Goal: Task Accomplishment & Management: Complete application form

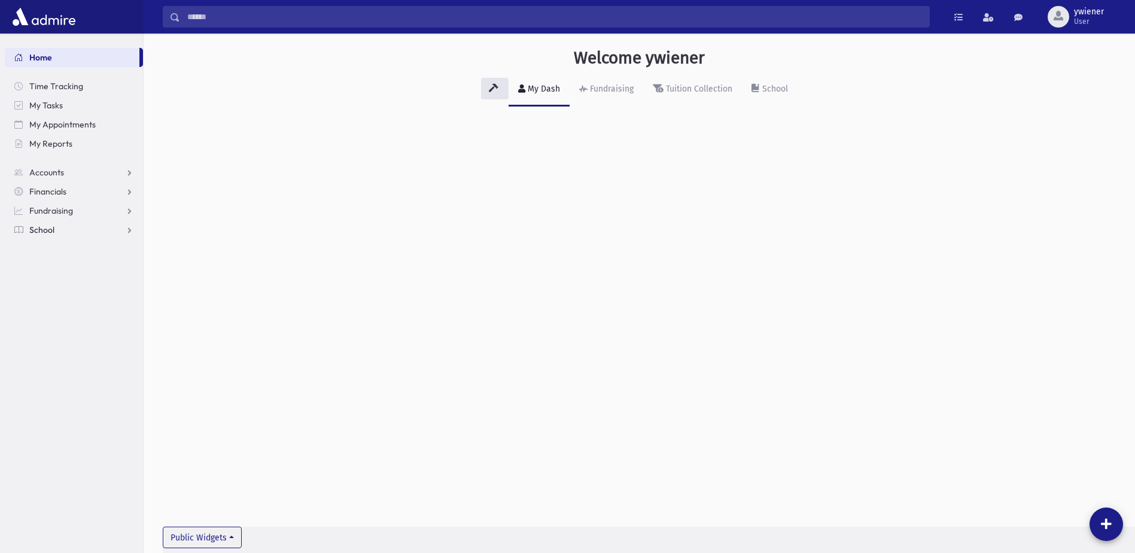
click at [77, 234] on link "School" at bounding box center [74, 229] width 138 height 19
click at [80, 379] on span "Report Cards" at bounding box center [61, 383] width 51 height 11
click at [63, 408] on link "Entry" at bounding box center [74, 402] width 138 height 19
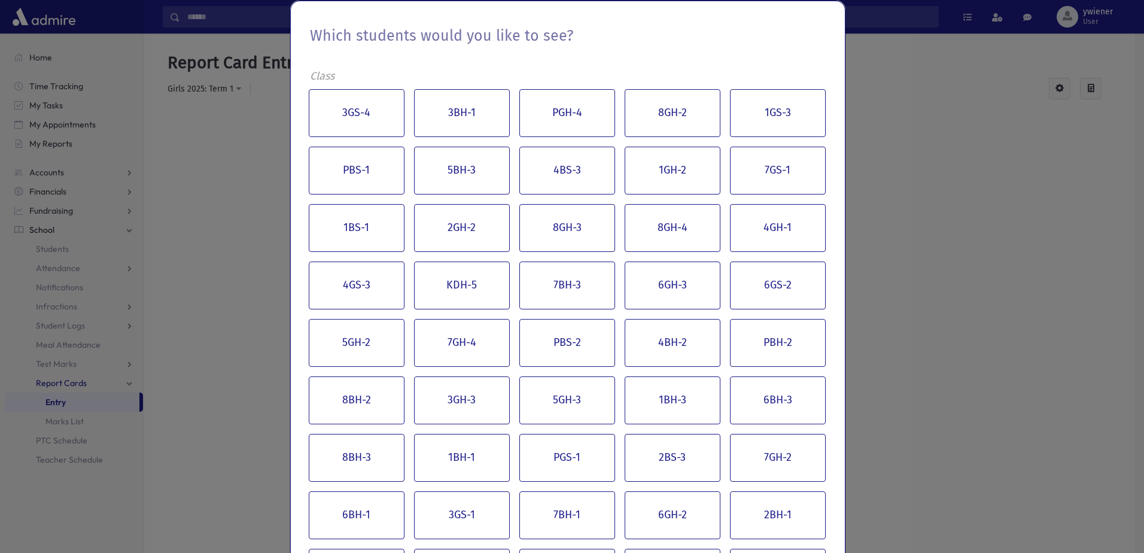
click at [864, 59] on div "Which students would you like to see? Class 3GS-4 3BH-1 PGH-4 8GH-2 1GS-3 PBS-1…" at bounding box center [572, 276] width 1144 height 553
click at [855, 62] on div "Which students would you like to see? Class 3GS-4 3BH-1 PGH-4 8GH-2 1GS-3 PBS-1…" at bounding box center [572, 276] width 1144 height 553
click at [860, 25] on div "Which students would you like to see? Class 3GS-4 3BH-1 PGH-4 8GH-2 1GS-3 PBS-1…" at bounding box center [572, 276] width 1144 height 553
click at [202, 142] on div "Which students would you like to see? Class 3GS-4 3BH-1 PGH-4 8GH-2 1GS-3 PBS-1…" at bounding box center [572, 276] width 1144 height 553
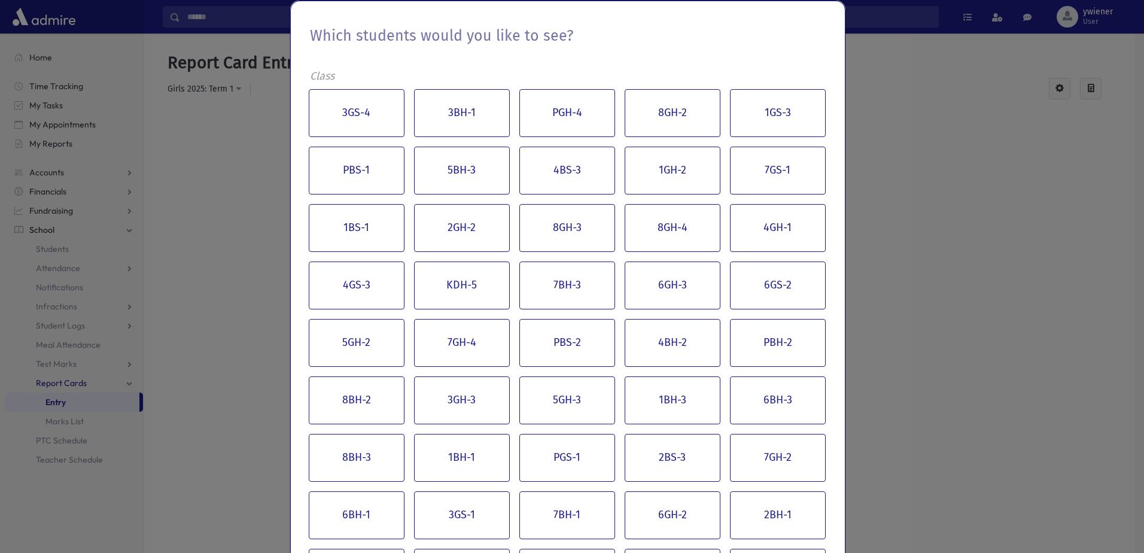
click at [962, 45] on div "Which students would you like to see? Class 3GS-4 3BH-1 PGH-4 8GH-2 1GS-3 PBS-1…" at bounding box center [572, 276] width 1144 height 553
click at [896, 126] on div "Which students would you like to see? Class 3GS-4 3BH-1 PGH-4 8GH-2 1GS-3 PBS-1…" at bounding box center [572, 276] width 1144 height 553
click at [273, 185] on div "Which students would you like to see? Class 3GS-4 3BH-1 PGH-4 8GH-2 1GS-3 PBS-1…" at bounding box center [572, 276] width 1144 height 553
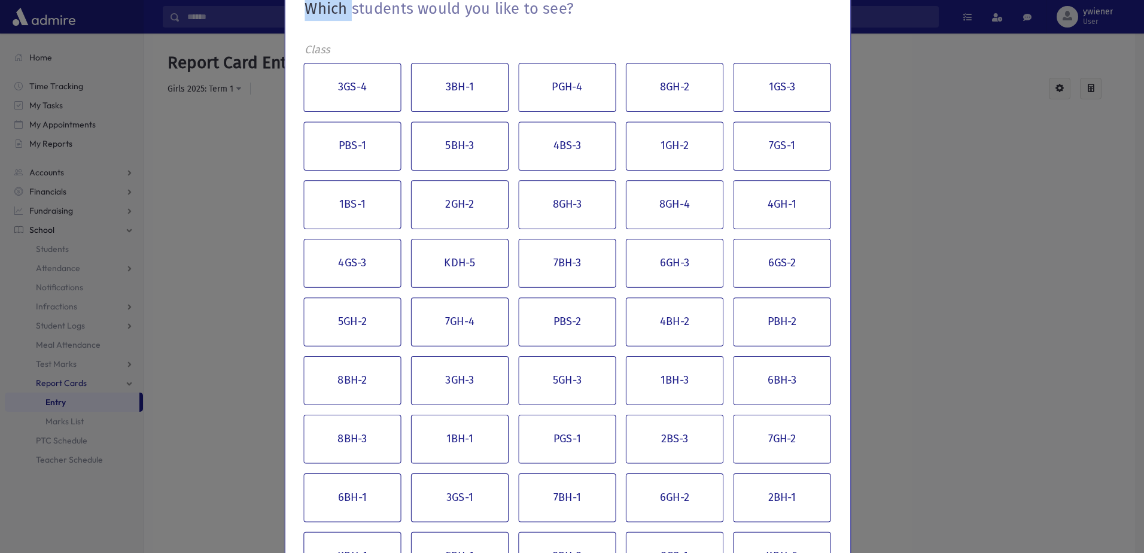
click at [273, 184] on div "Which students would you like to see? Class 3GS-4 3BH-1 PGH-4 8GH-2 1GS-3 PBS-1…" at bounding box center [572, 276] width 1144 height 553
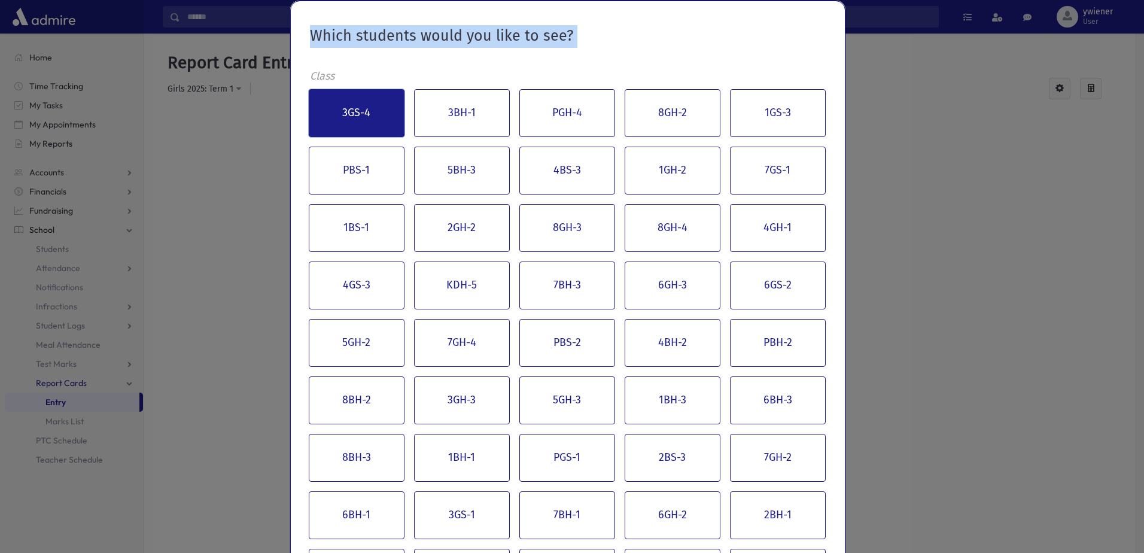
click at [357, 120] on button "3GS-4" at bounding box center [357, 113] width 96 height 48
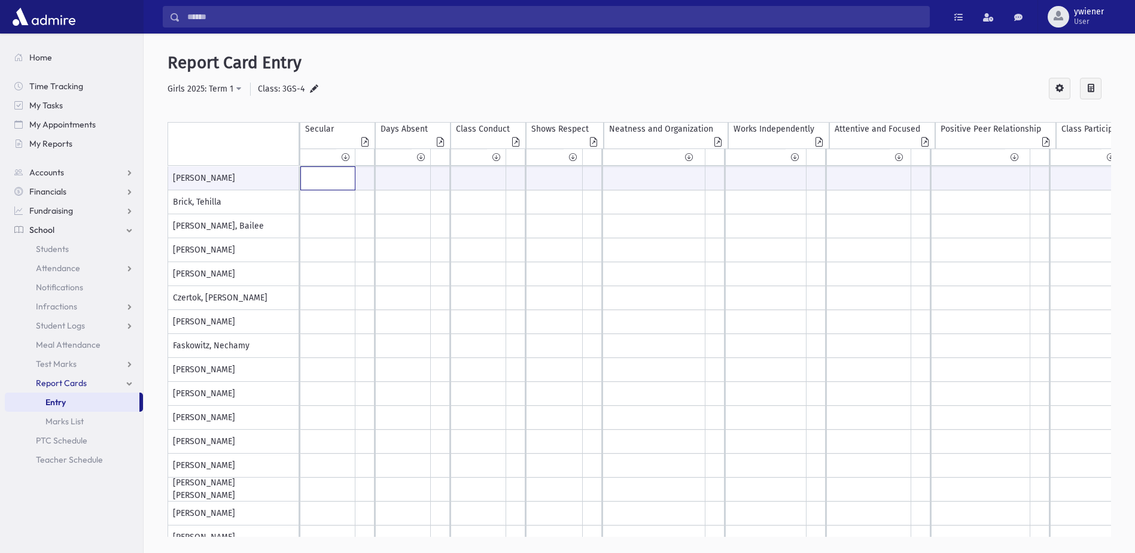
click at [304, 181] on input "text" at bounding box center [328, 178] width 54 height 23
click at [346, 159] on icon at bounding box center [346, 157] width 8 height 9
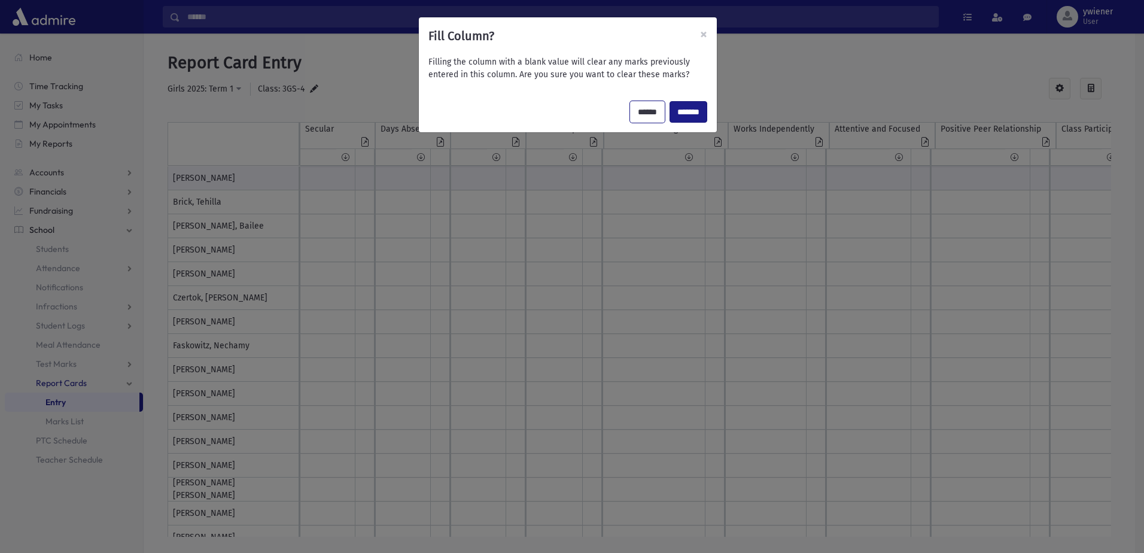
click at [644, 114] on input "******" at bounding box center [647, 112] width 35 height 22
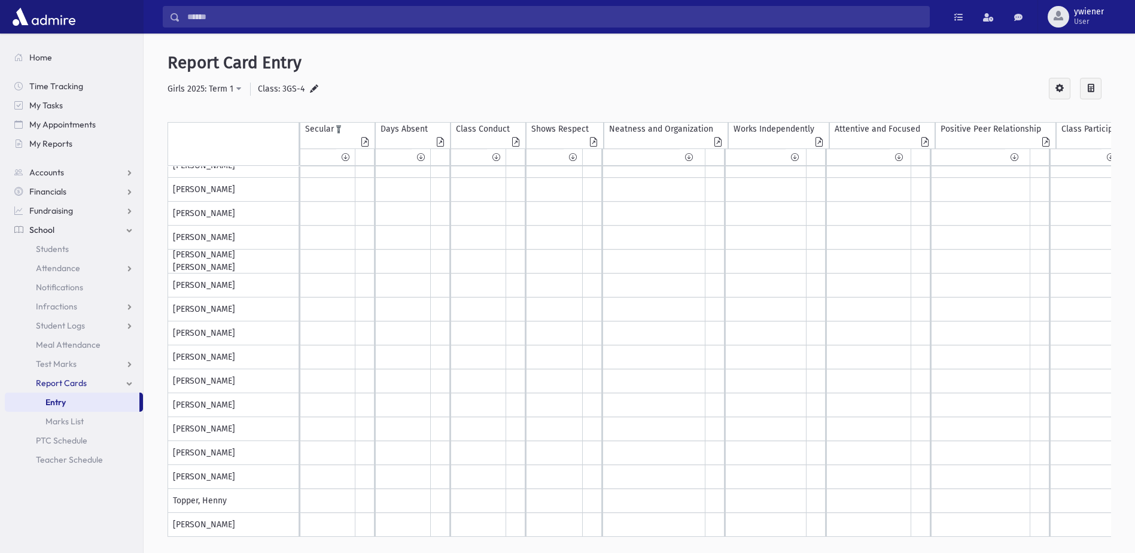
click at [364, 145] on icon at bounding box center [365, 143] width 12 height 11
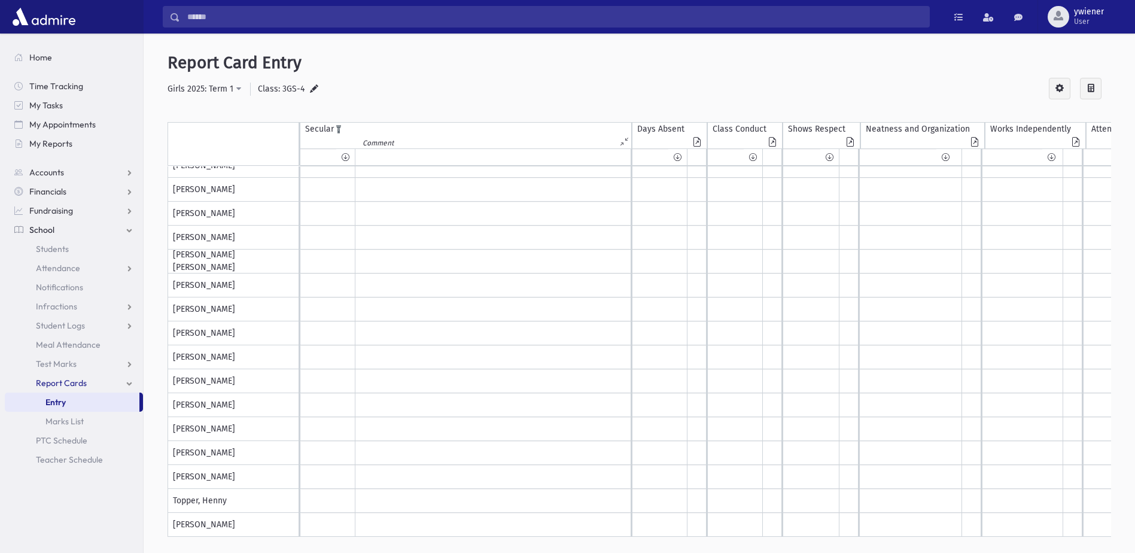
click at [622, 138] on icon at bounding box center [626, 141] width 10 height 9
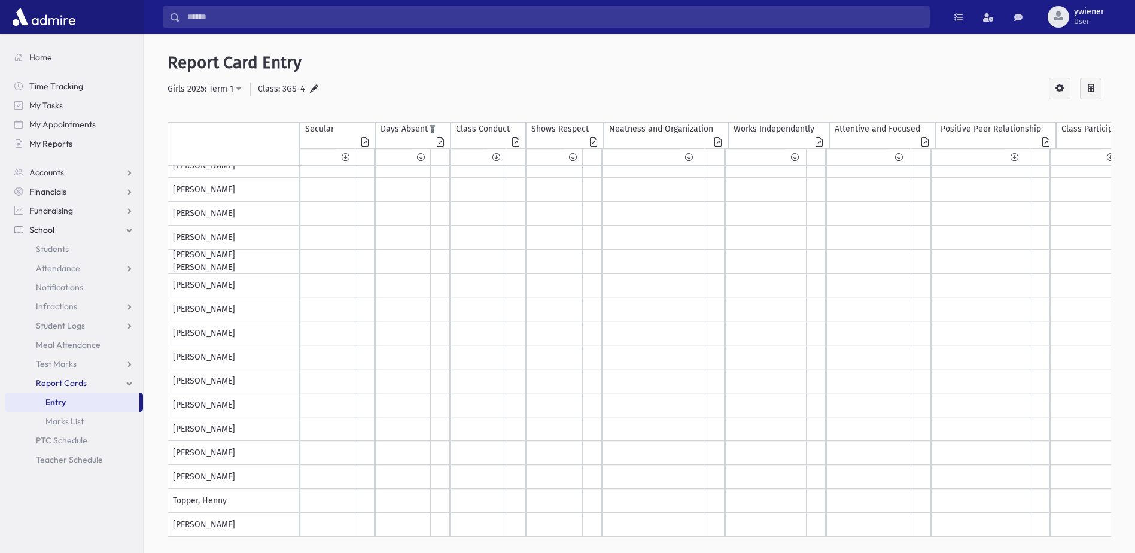
click at [436, 142] on icon at bounding box center [440, 143] width 12 height 11
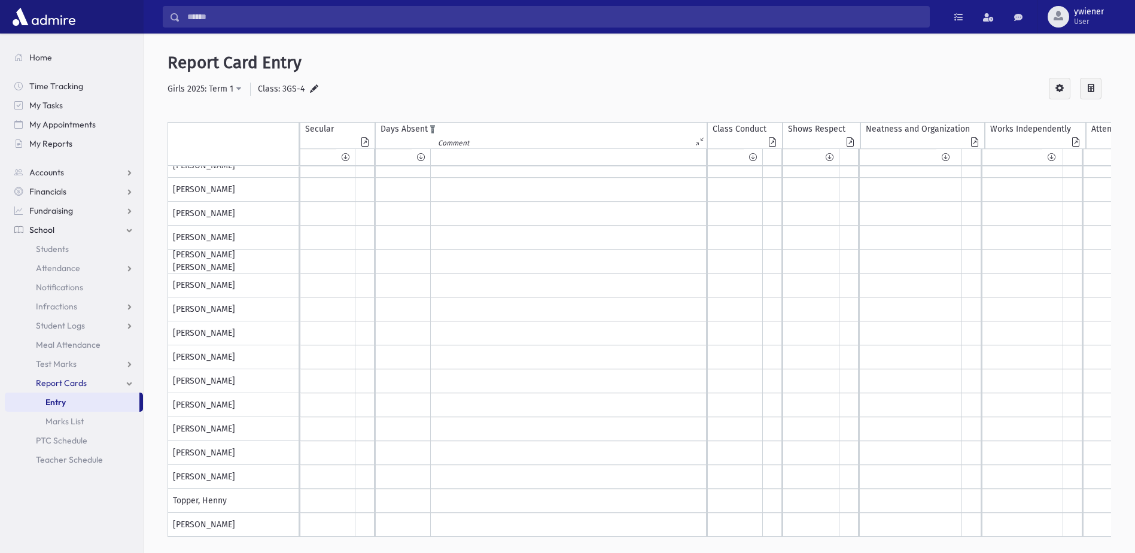
click at [697, 144] on icon at bounding box center [701, 141] width 10 height 9
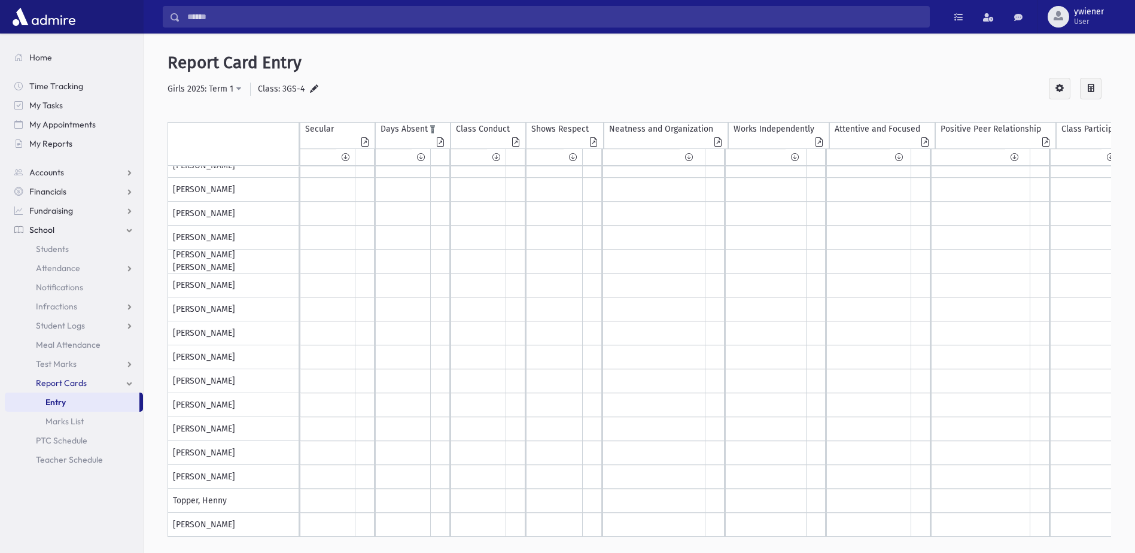
click at [442, 143] on icon at bounding box center [440, 143] width 12 height 11
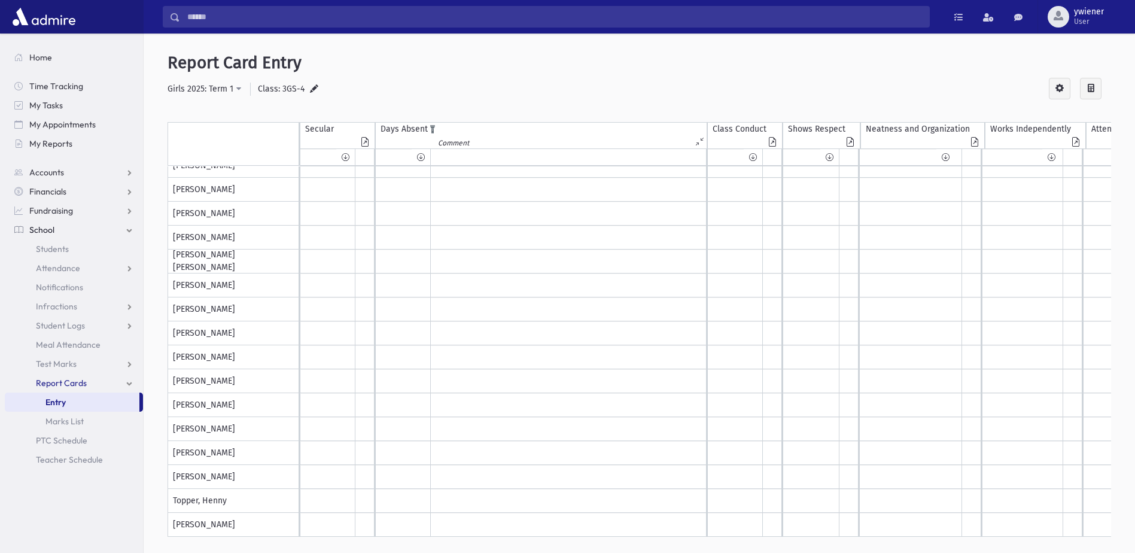
click at [697, 142] on icon at bounding box center [701, 141] width 10 height 9
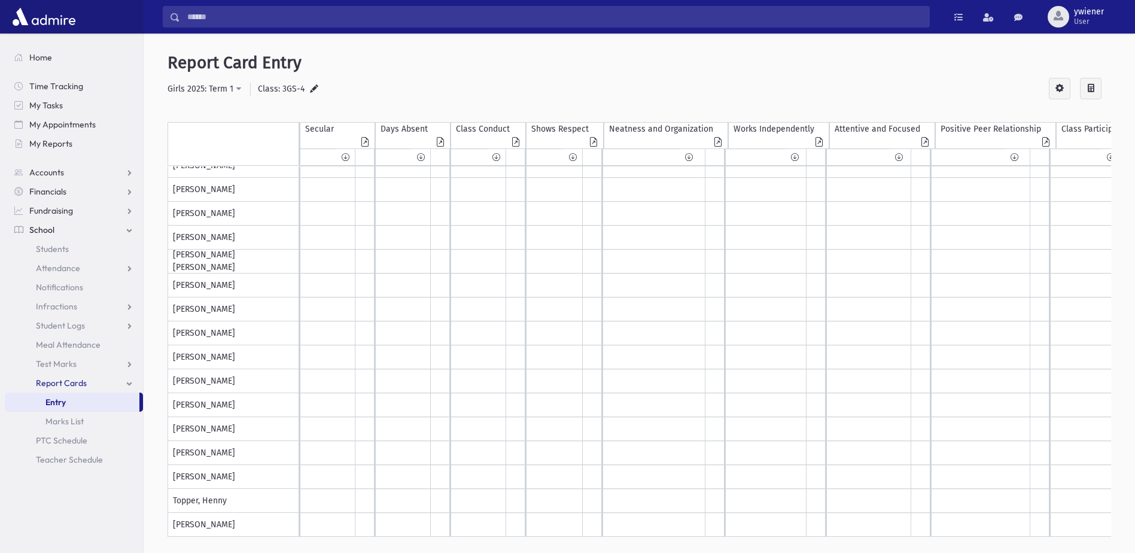
click at [1059, 94] on icon at bounding box center [1057, 88] width 14 height 13
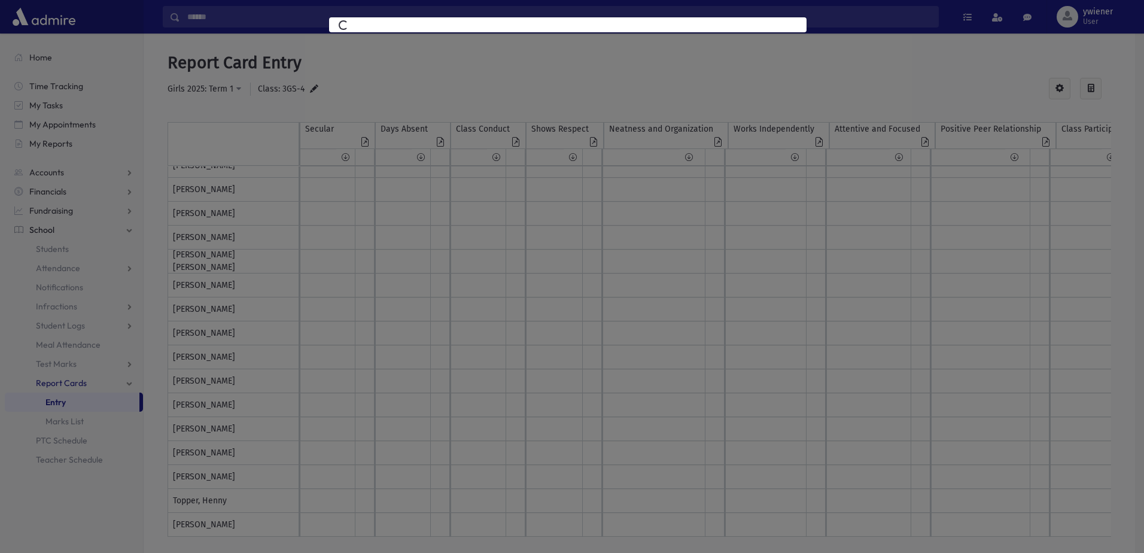
select select
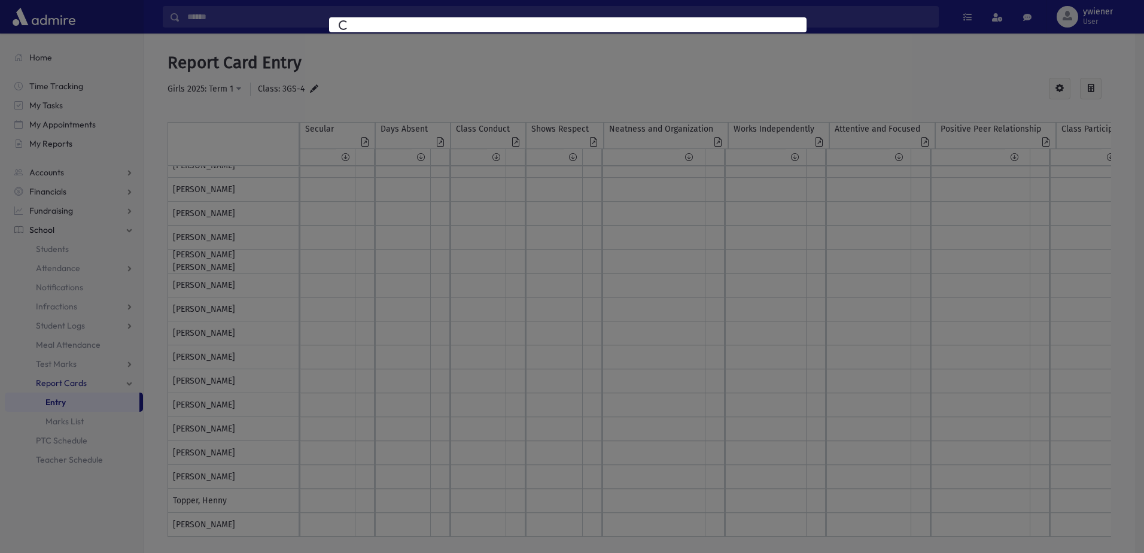
select select
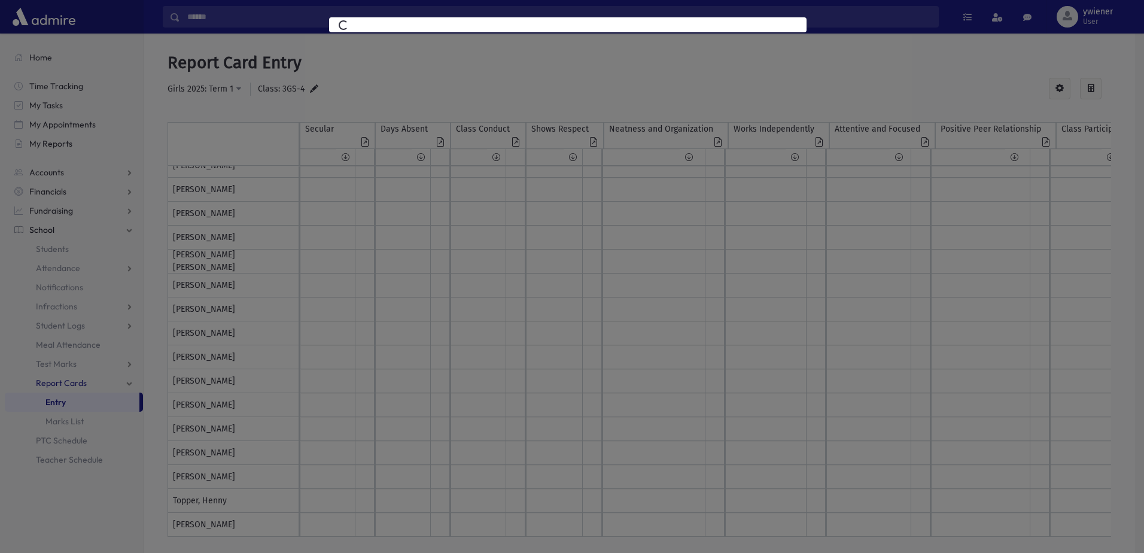
select select
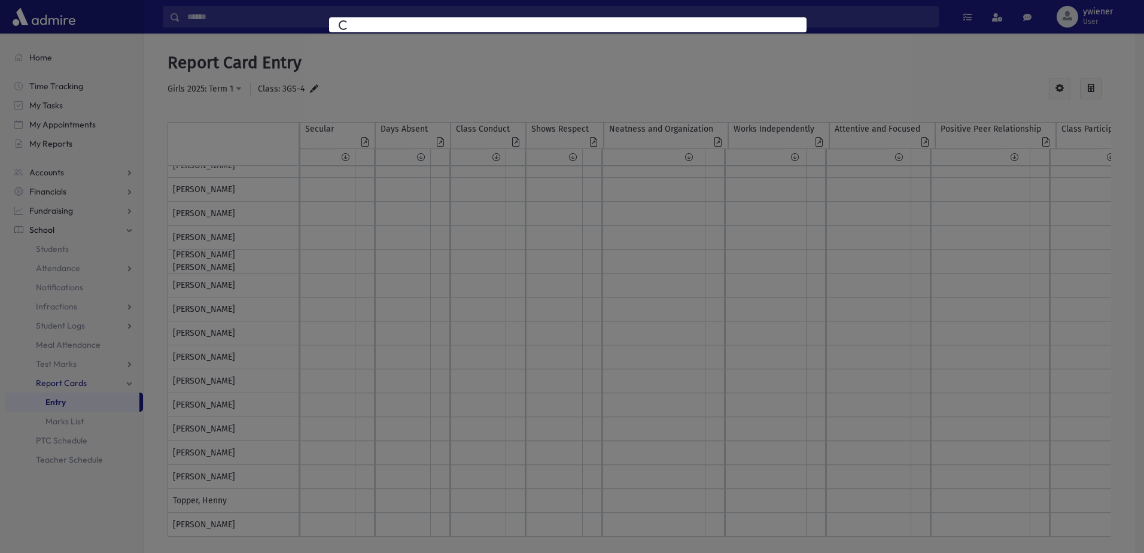
select select
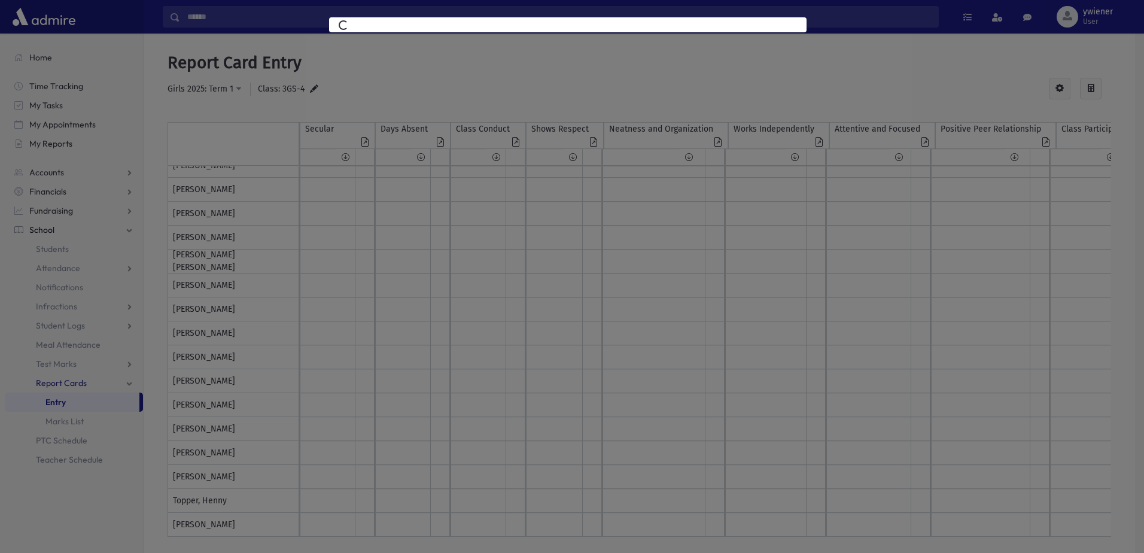
select select
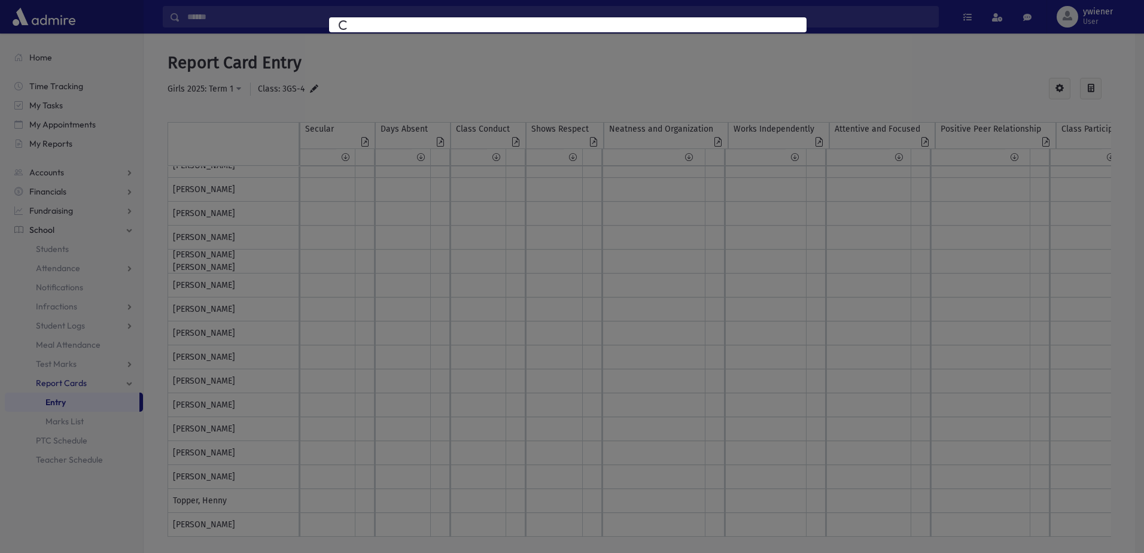
select select
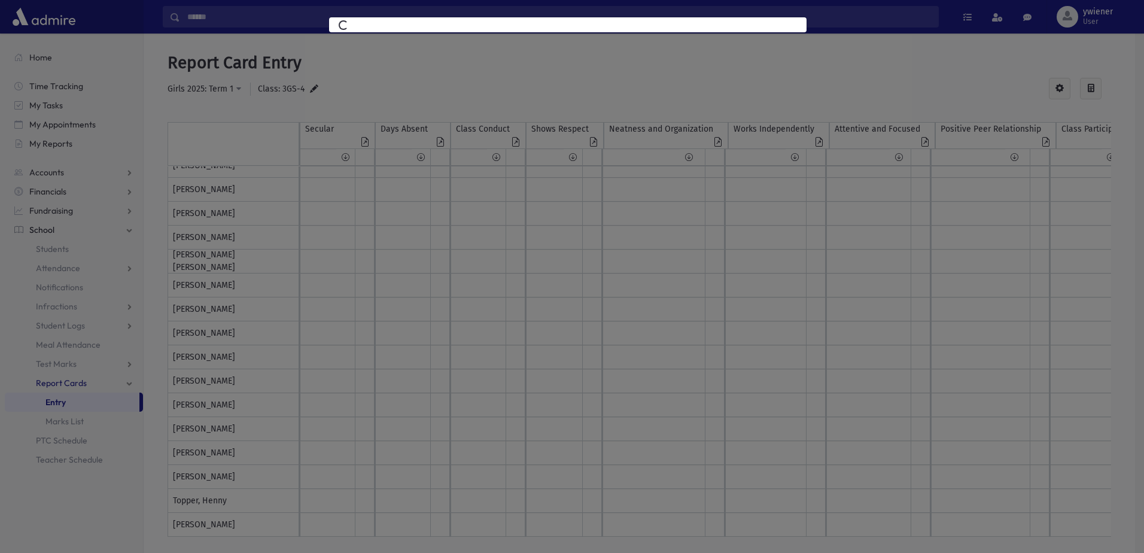
select select
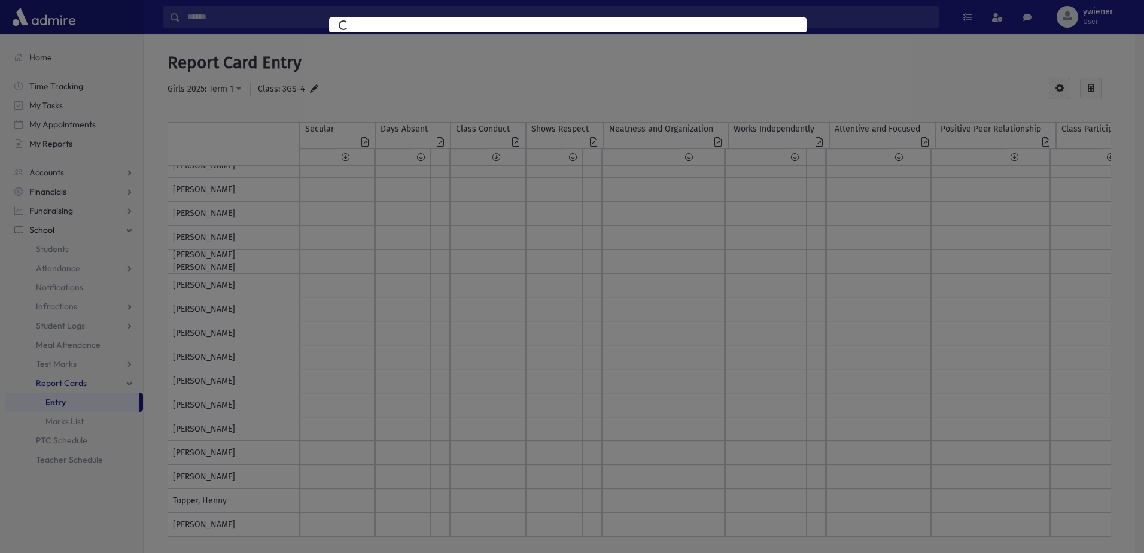
select select
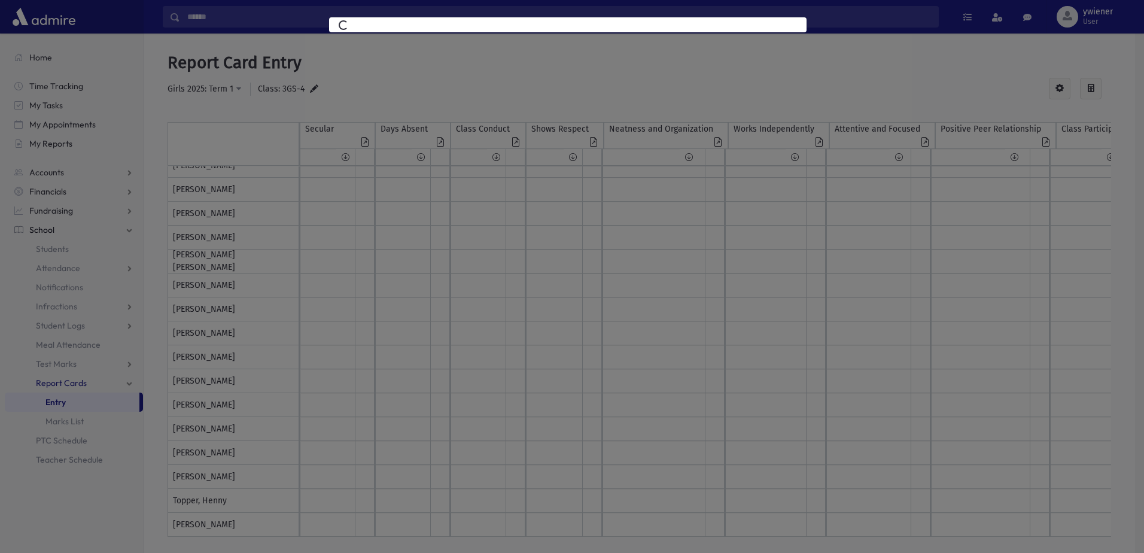
select select
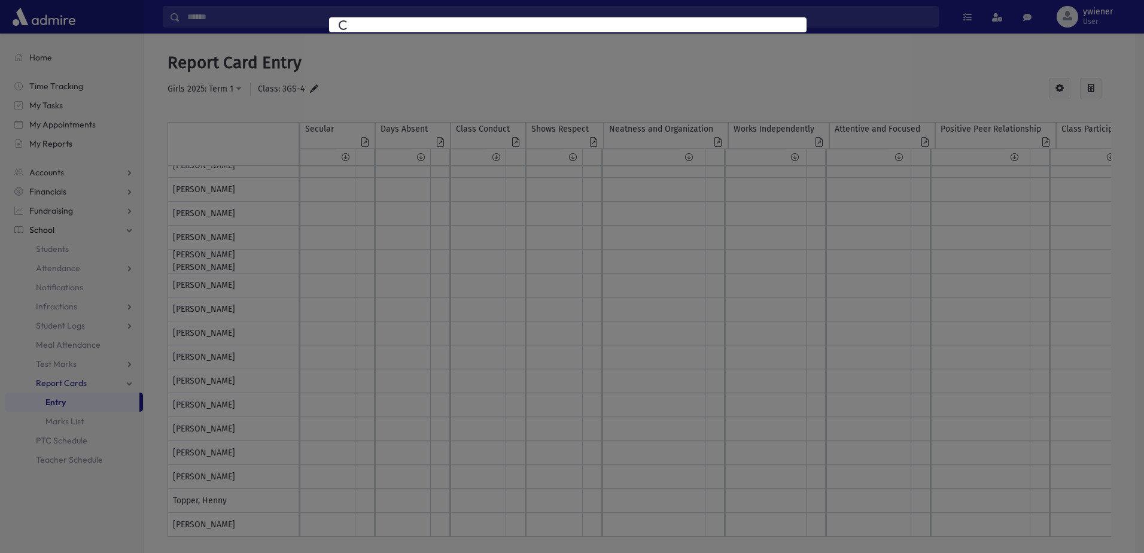
select select
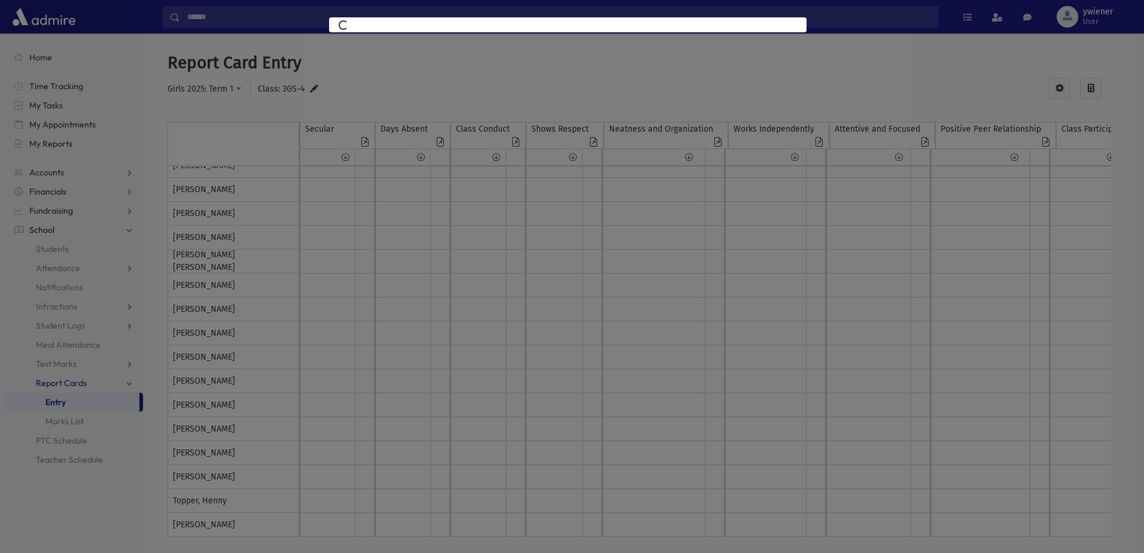
select select
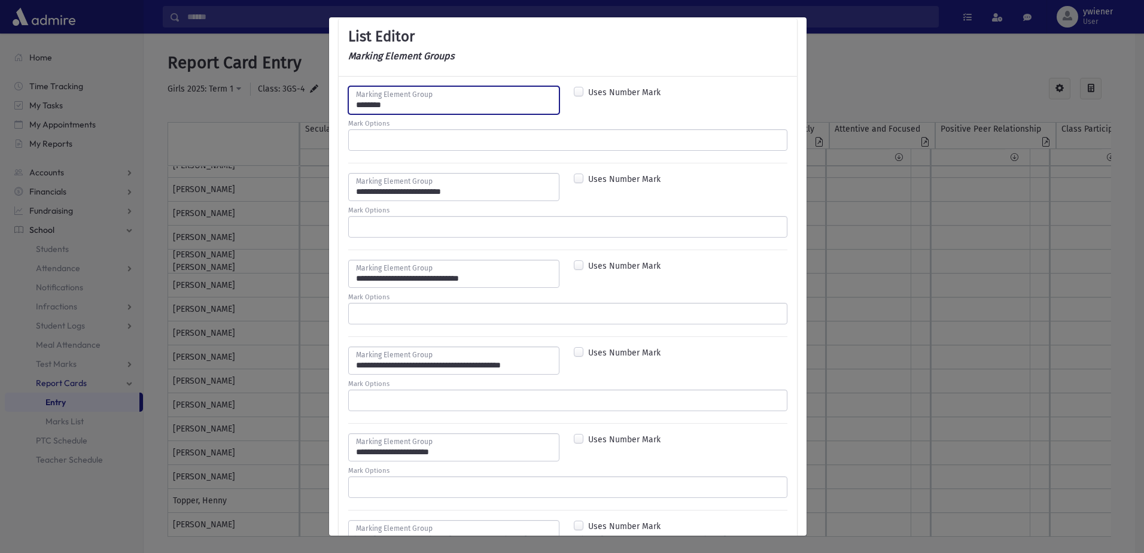
drag, startPoint x: 409, startPoint y: 102, endPoint x: 435, endPoint y: 106, distance: 26.1
click at [435, 106] on input "********" at bounding box center [453, 100] width 211 height 28
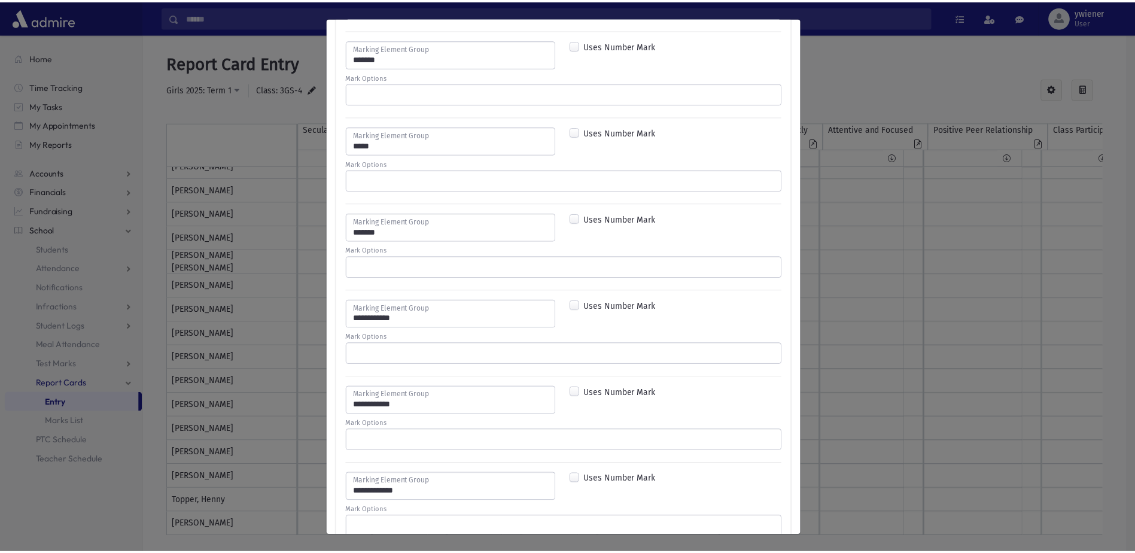
scroll to position [4126, 0]
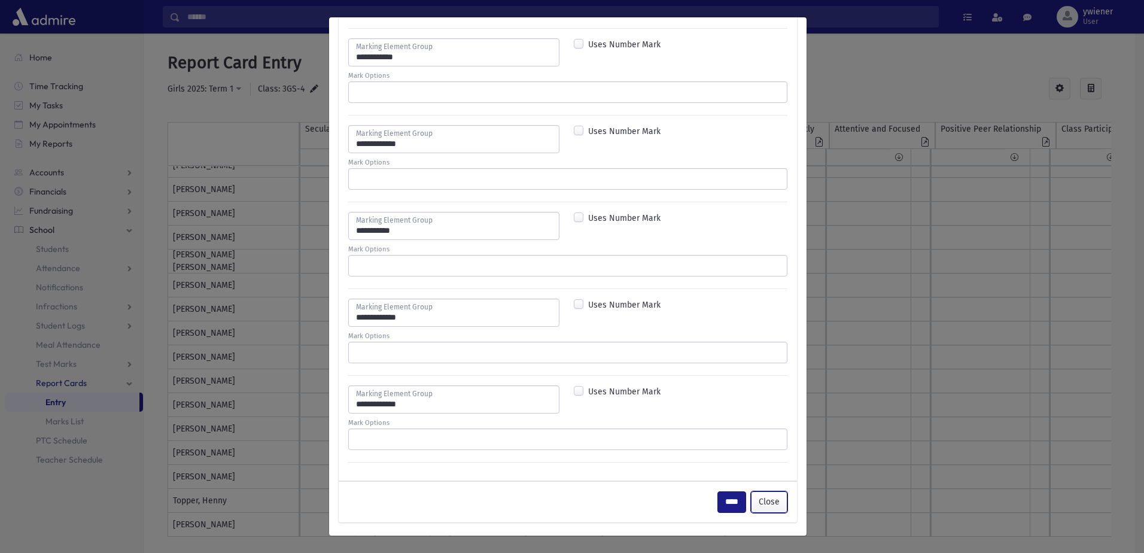
click at [773, 504] on button "Close" at bounding box center [769, 502] width 37 height 22
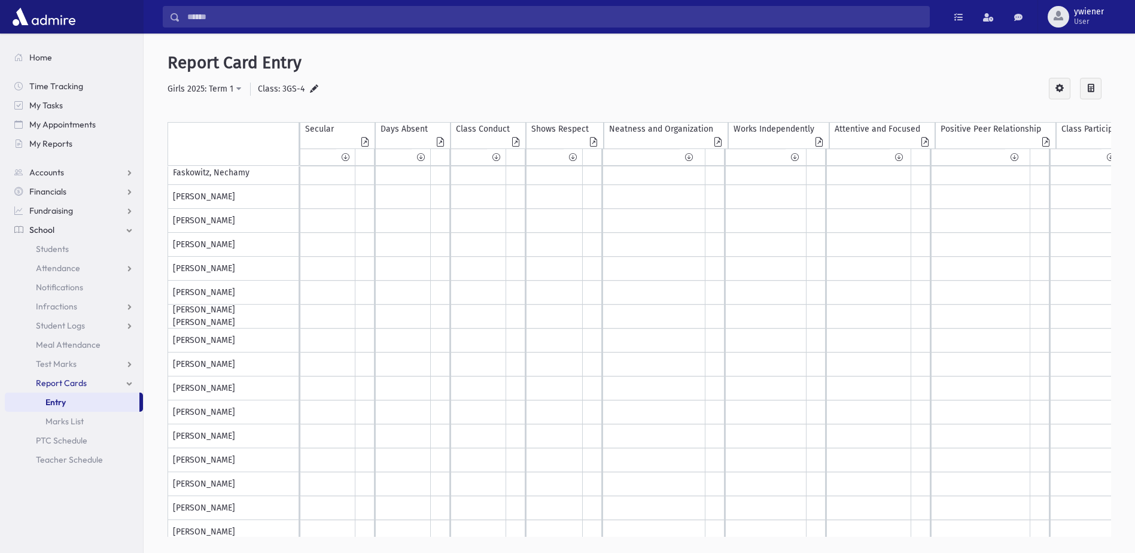
scroll to position [0, 0]
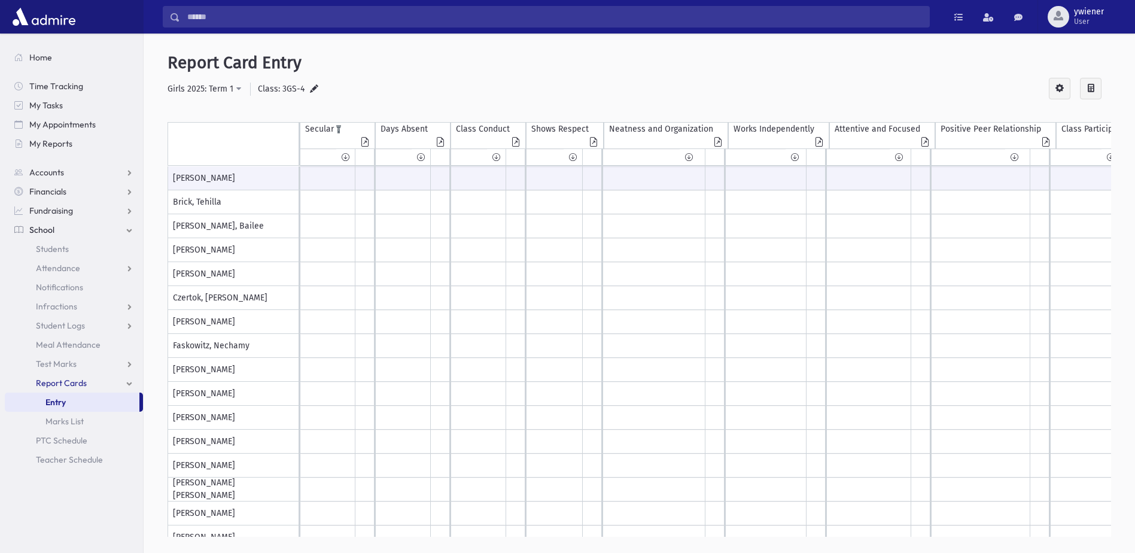
click at [369, 144] on icon at bounding box center [365, 143] width 12 height 11
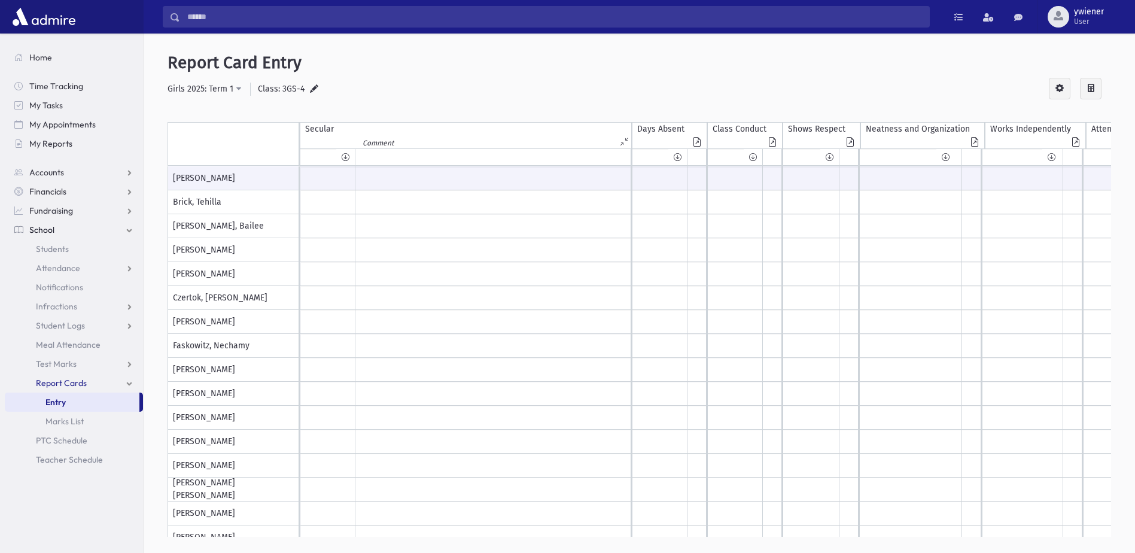
click at [420, 157] on div at bounding box center [492, 157] width 275 height 16
click at [407, 189] on input "text" at bounding box center [492, 178] width 275 height 23
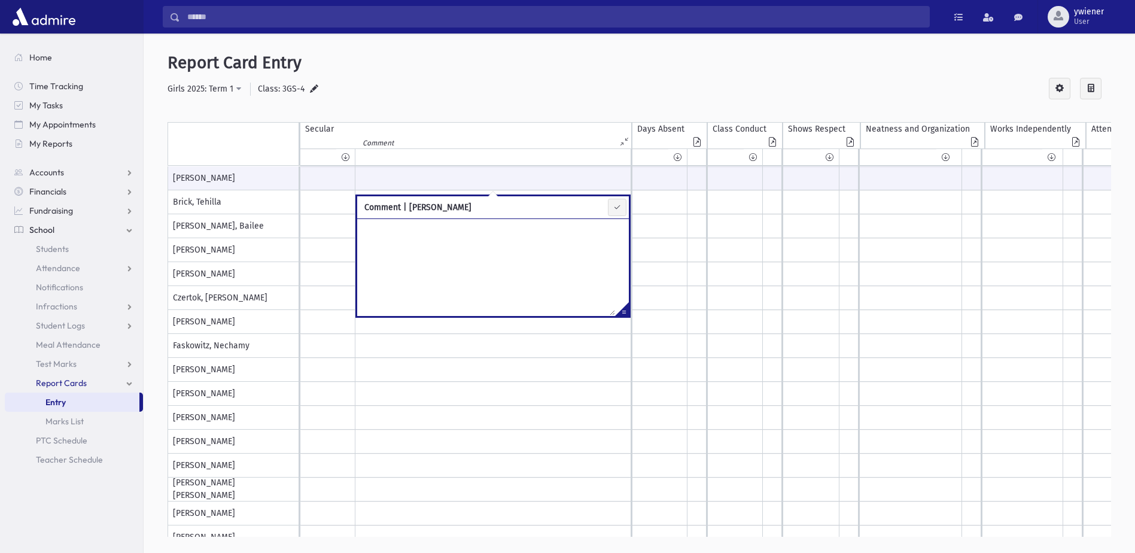
click at [478, 116] on div at bounding box center [466, 116] width 332 height 12
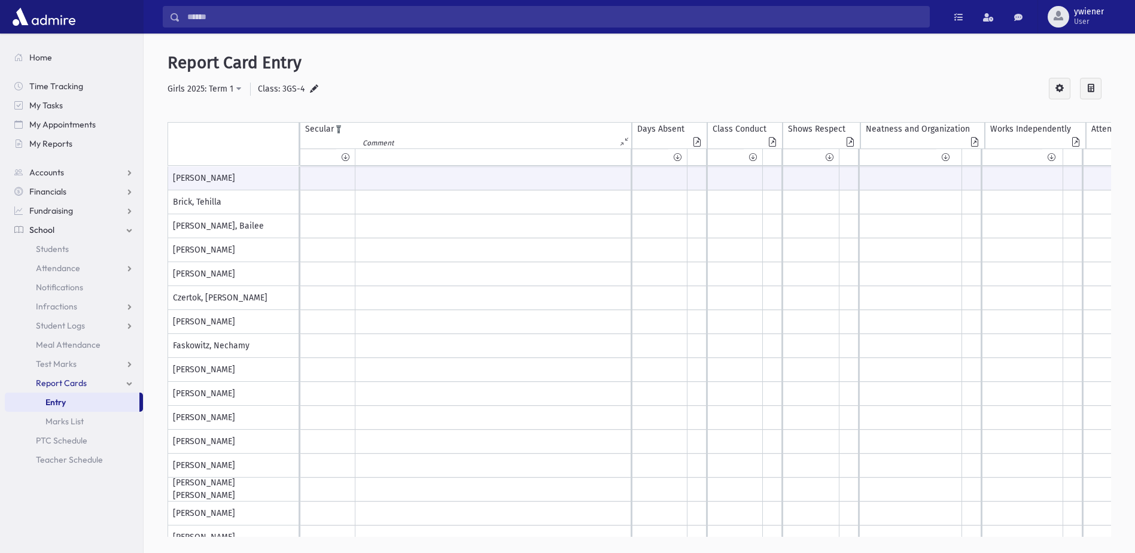
click at [619, 145] on div "Comment" at bounding box center [495, 141] width 271 height 13
click at [624, 142] on icon at bounding box center [626, 141] width 10 height 9
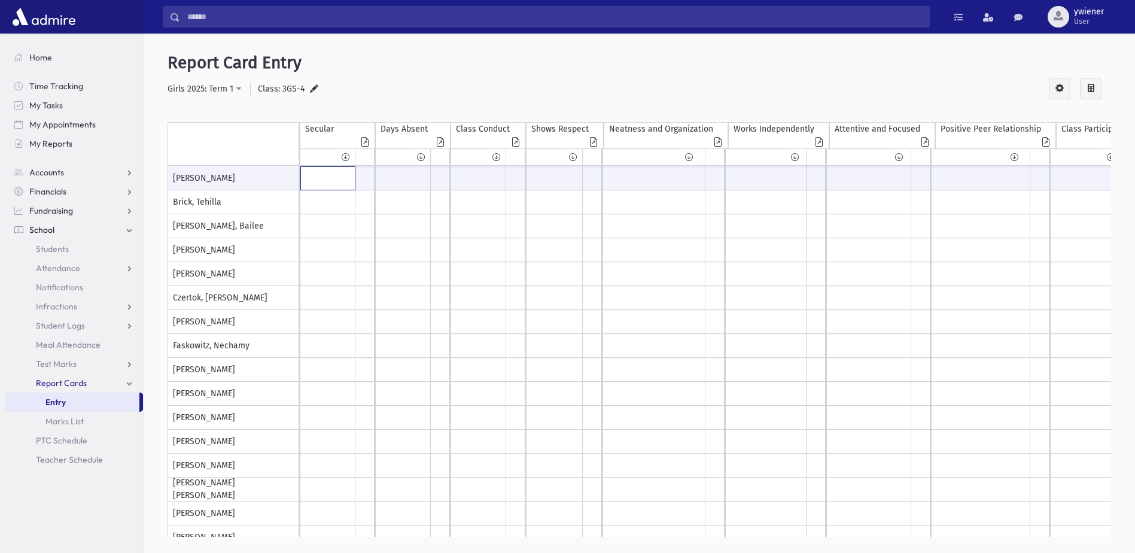
click at [336, 179] on input "text" at bounding box center [328, 178] width 54 height 23
click at [324, 132] on div "Secular" at bounding box center [319, 129] width 29 height 13
click at [349, 154] on icon at bounding box center [346, 157] width 8 height 9
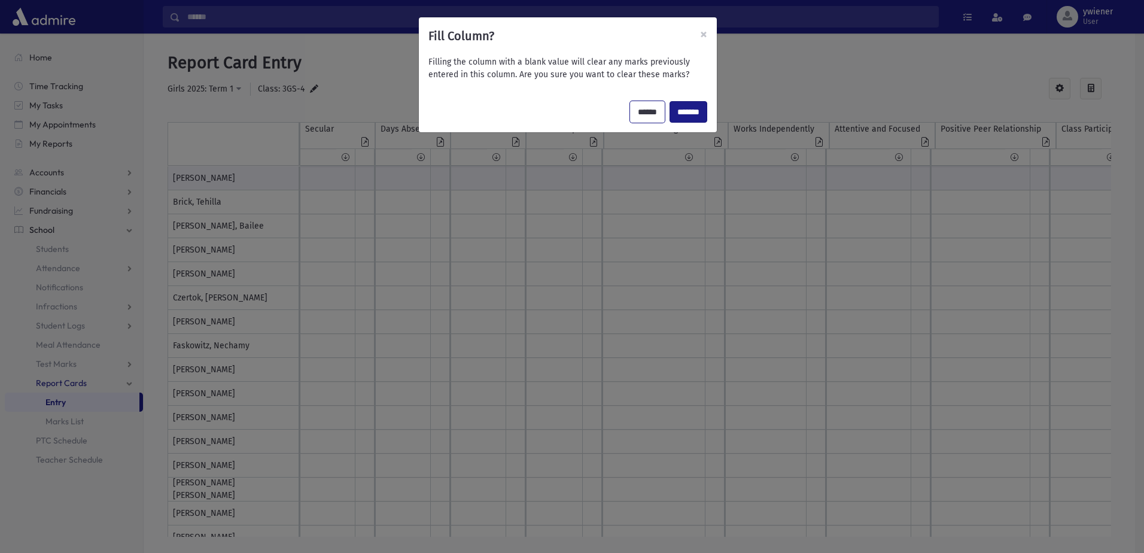
click at [638, 110] on input "******" at bounding box center [647, 112] width 35 height 22
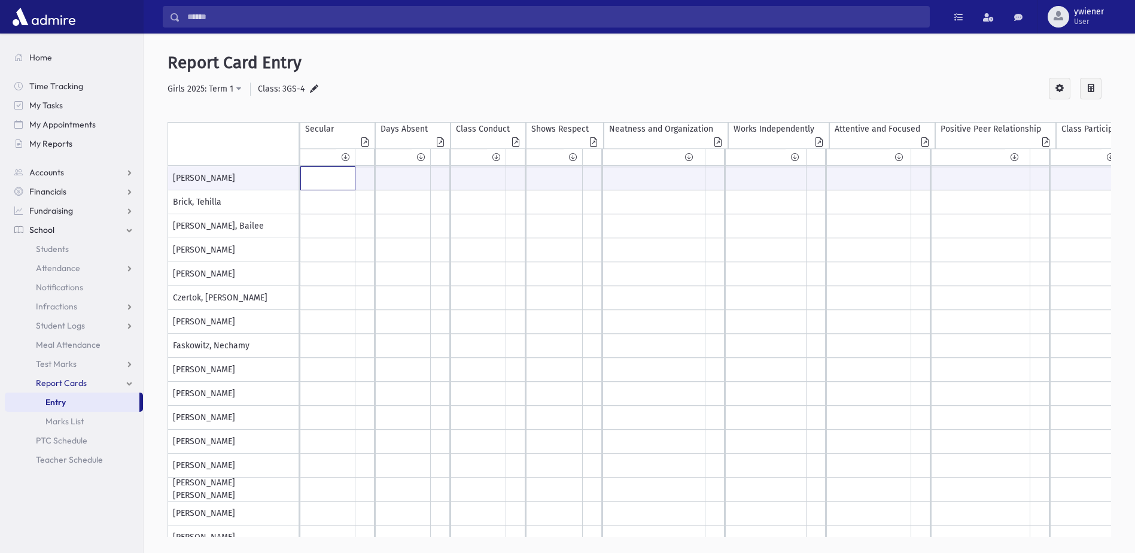
click at [321, 180] on input "text" at bounding box center [328, 178] width 54 height 23
type input "*"
click at [346, 159] on icon at bounding box center [346, 157] width 8 height 9
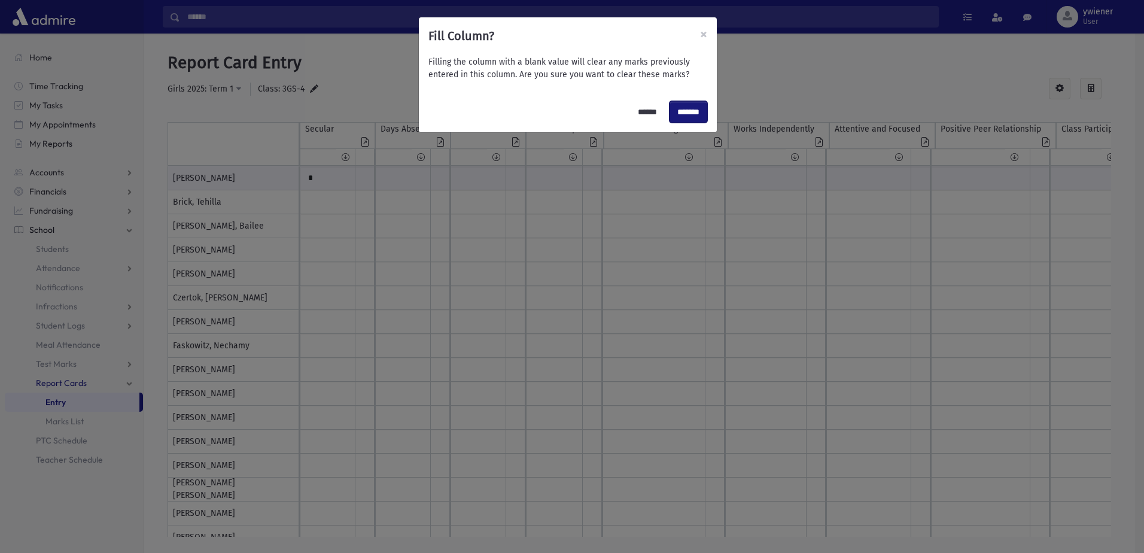
click at [682, 108] on input "*******" at bounding box center [689, 112] width 38 height 22
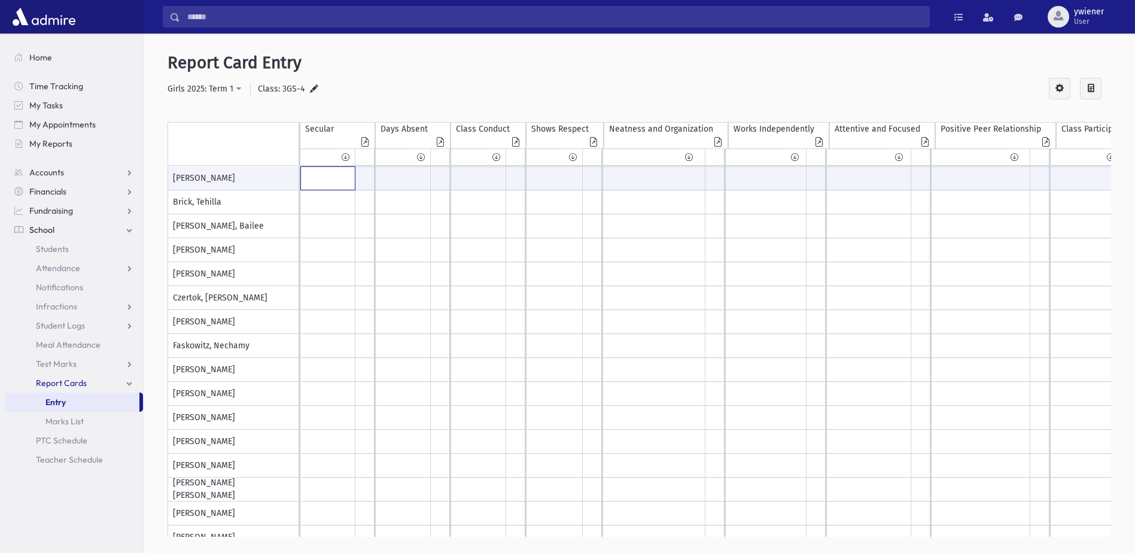
click at [342, 187] on input "text" at bounding box center [328, 178] width 54 height 23
type input "*"
click at [341, 161] on div at bounding box center [345, 156] width 19 height 17
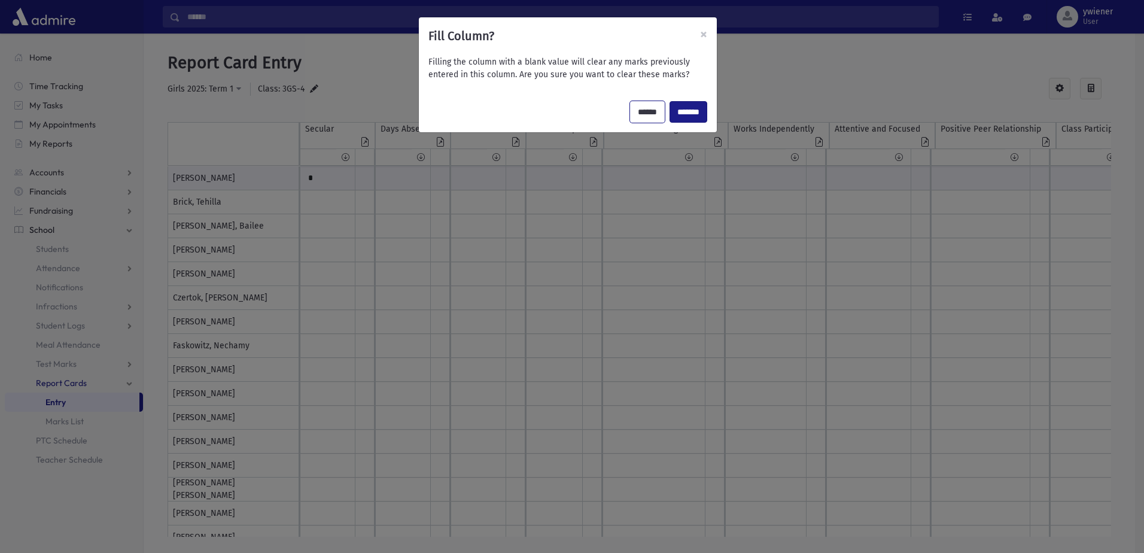
click at [630, 116] on input "******" at bounding box center [647, 112] width 35 height 22
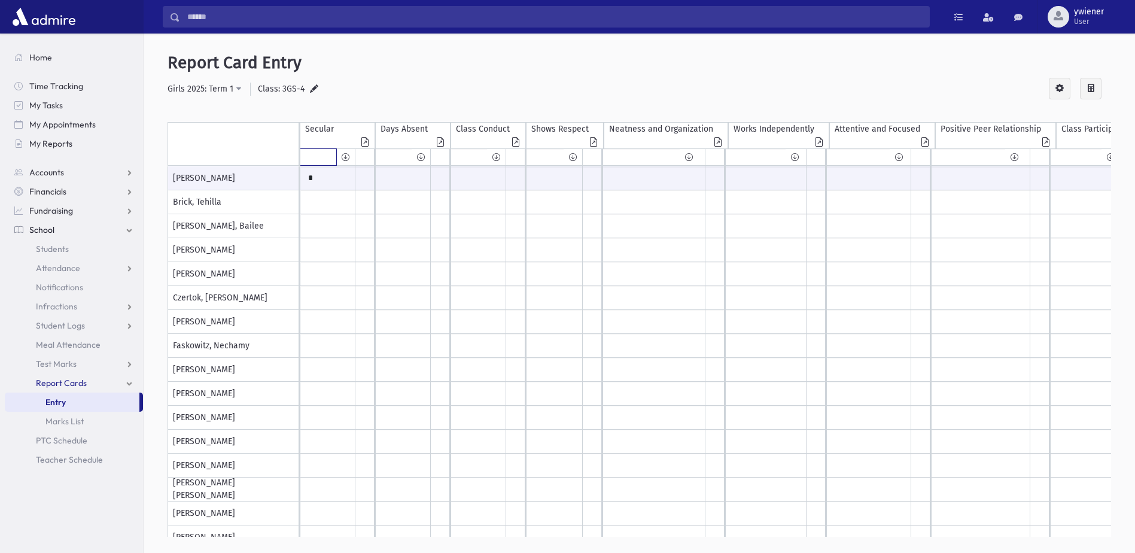
click at [310, 156] on input "text" at bounding box center [318, 157] width 36 height 16
type input "*"
click at [341, 157] on div at bounding box center [345, 156] width 19 height 17
type input "*"
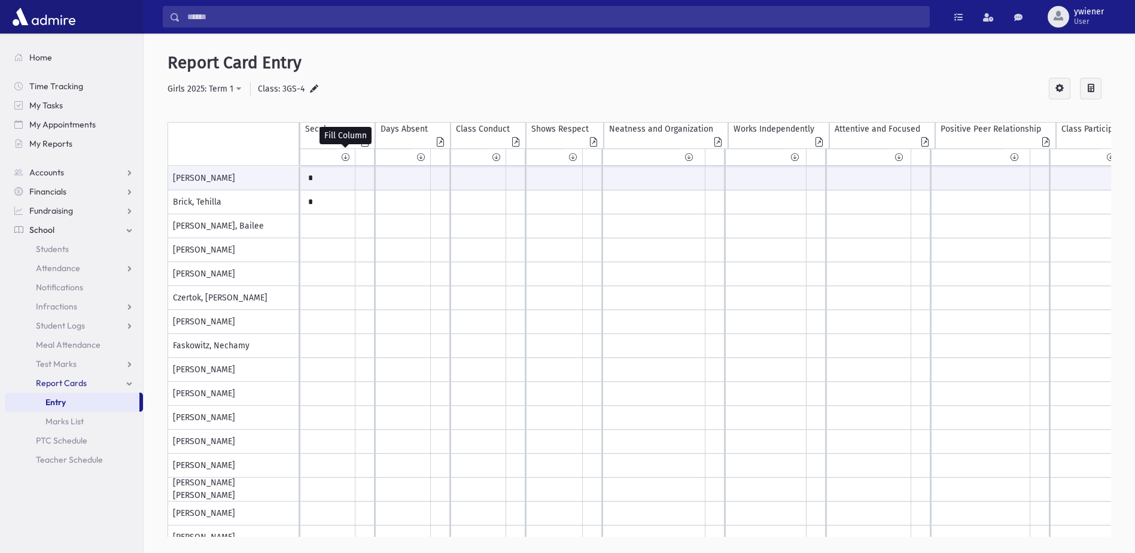
type input "*"
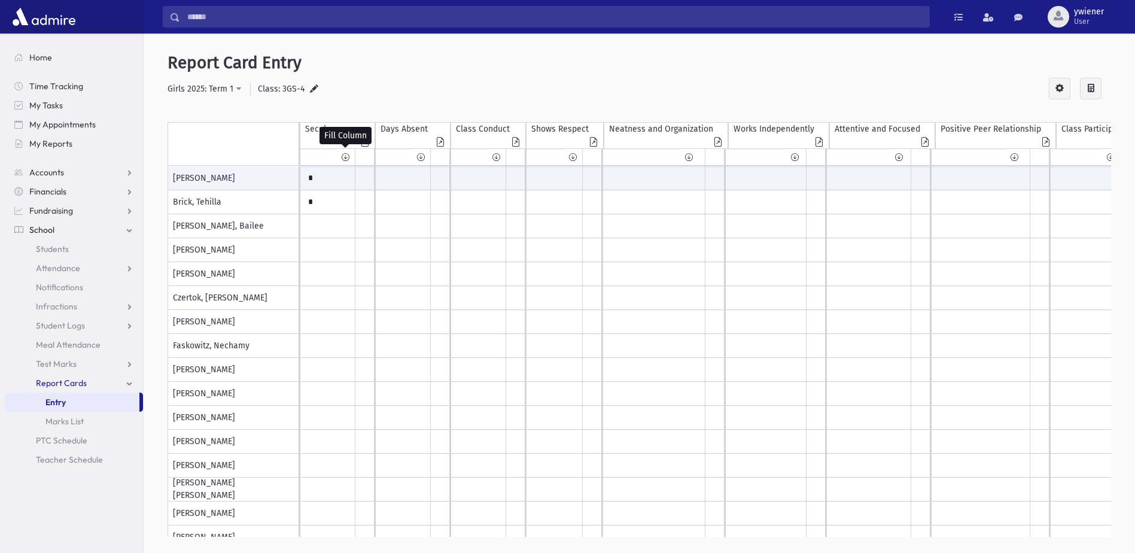
type input "*"
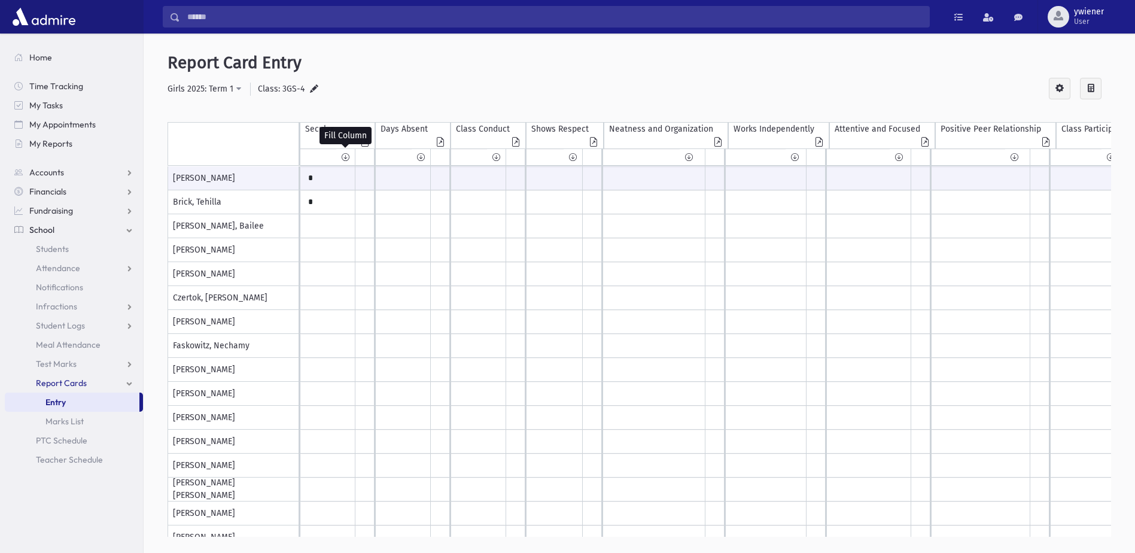
type input "*"
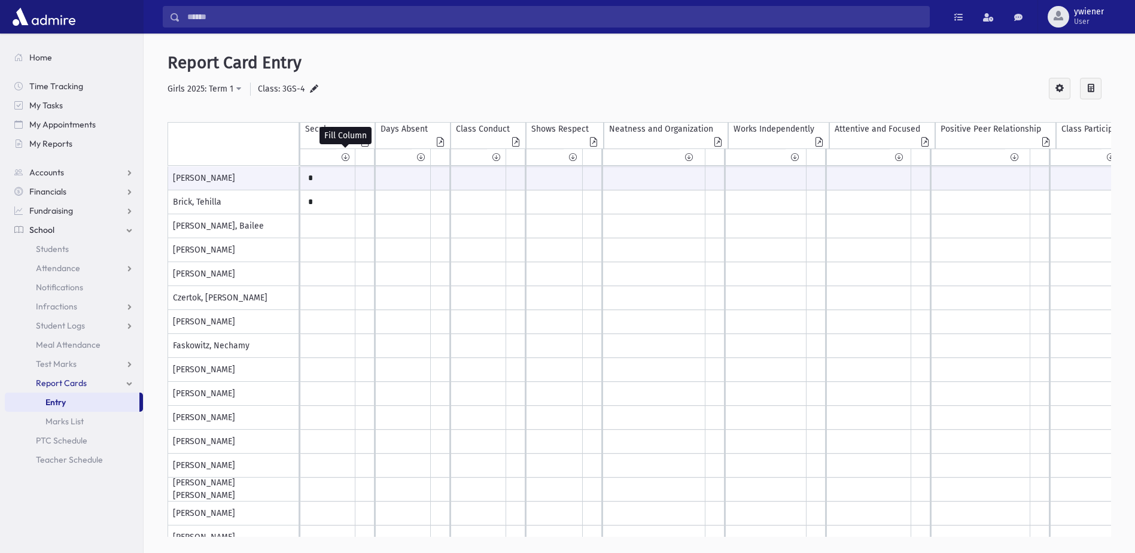
type input "*"
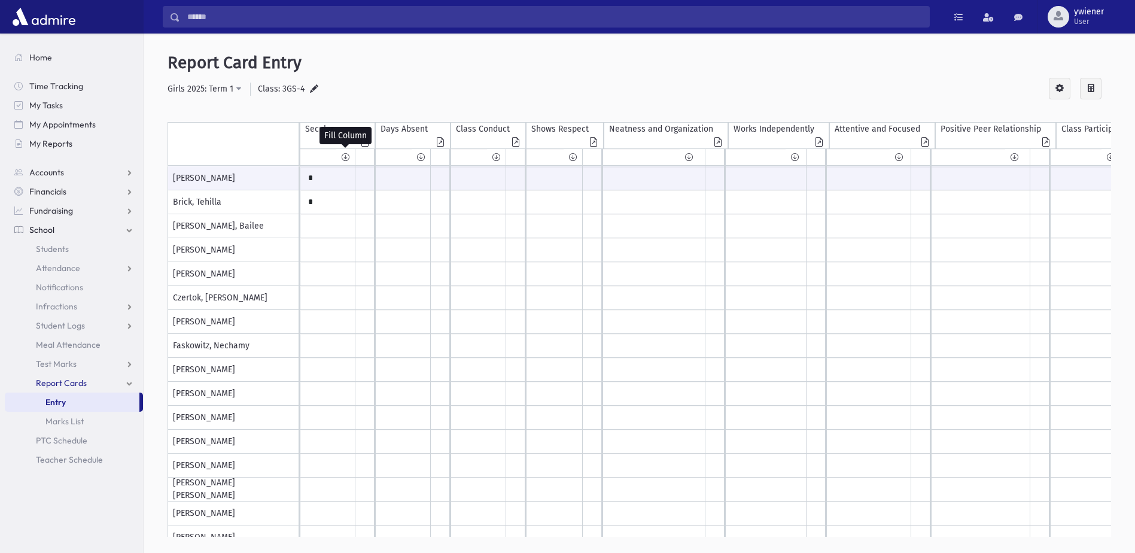
type input "*"
drag, startPoint x: 324, startPoint y: 178, endPoint x: 253, endPoint y: 212, distance: 78.7
click at [253, 212] on div "Baum, Tehila Brick, Tehilla Brodie, Bailee Chill, Rachel Cohen, Sara Czertok, R…" at bounding box center [640, 351] width 944 height 370
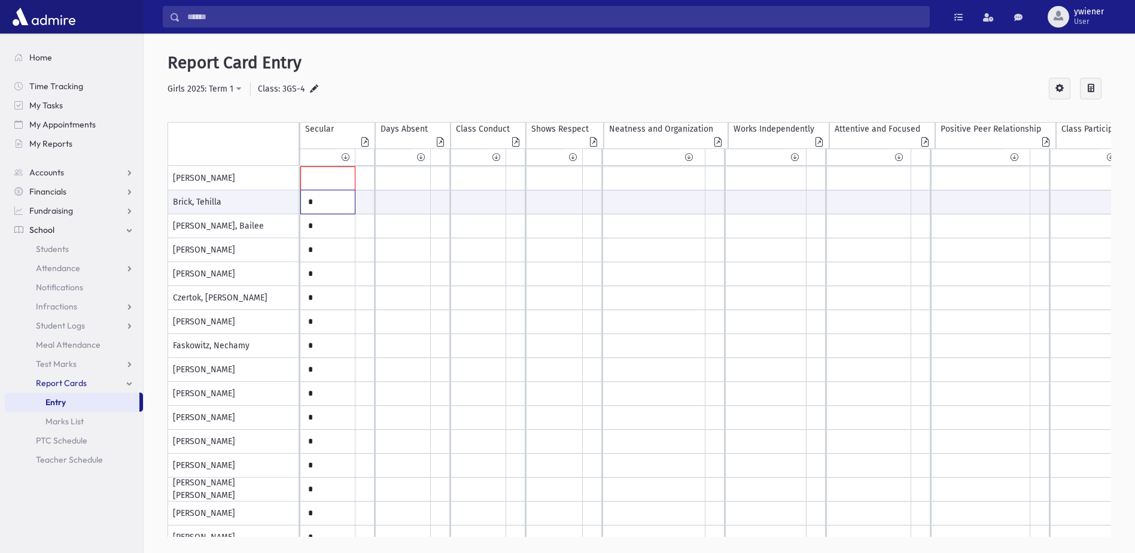
drag, startPoint x: 311, startPoint y: 199, endPoint x: 301, endPoint y: 205, distance: 11.8
click at [301, 205] on input "*" at bounding box center [328, 201] width 54 height 23
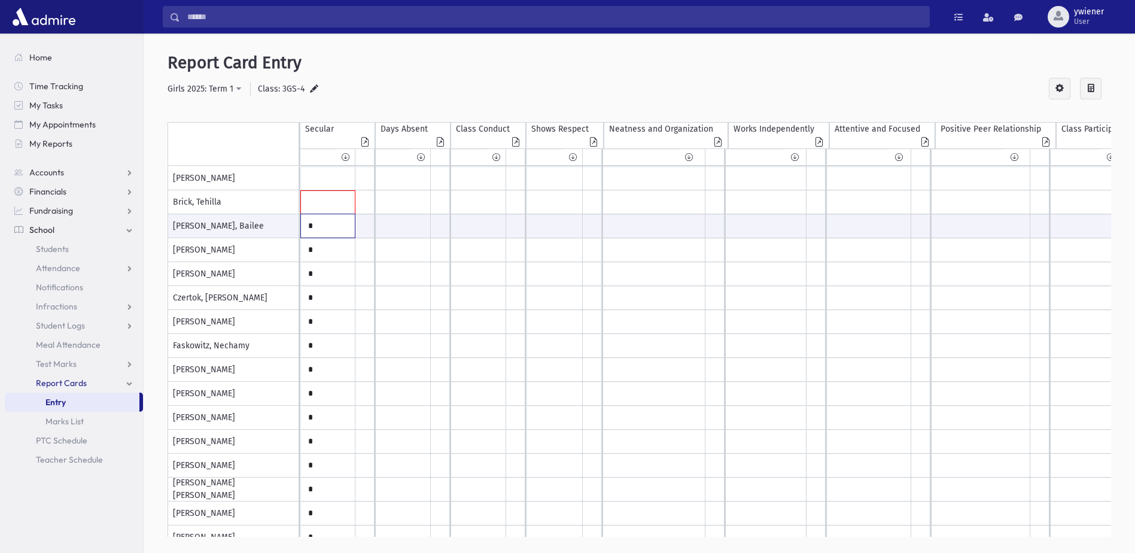
drag, startPoint x: 335, startPoint y: 225, endPoint x: 285, endPoint y: 228, distance: 49.2
click at [285, 228] on div "Baum, Tehila Brick, Tehilla Brodie, Bailee Chill, Rachel Cohen, Sara Czertok, R…" at bounding box center [640, 351] width 944 height 370
drag, startPoint x: 315, startPoint y: 253, endPoint x: 299, endPoint y: 253, distance: 15.6
click at [299, 253] on div "Baum, Tehila Brick, Tehilla Brodie, Bailee Chill, Rachel Cohen, Sara Czertok, R…" at bounding box center [640, 351] width 944 height 370
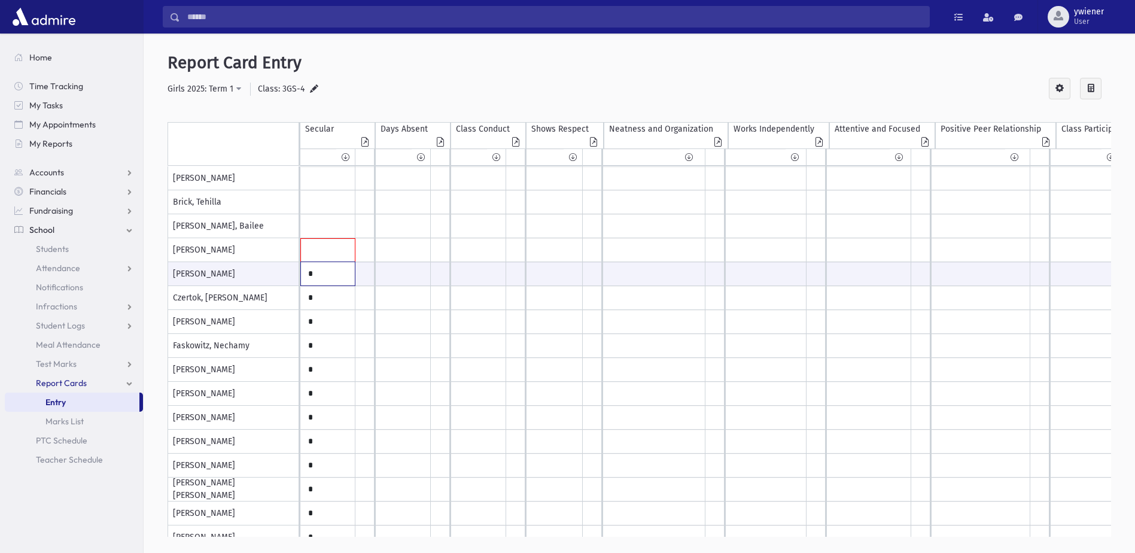
drag, startPoint x: 326, startPoint y: 281, endPoint x: 285, endPoint y: 281, distance: 40.7
click at [285, 281] on div "Baum, Tehila Brick, Tehilla Brodie, Bailee Chill, Rachel Cohen, Sara Czertok, R…" at bounding box center [640, 351] width 944 height 370
drag, startPoint x: 327, startPoint y: 296, endPoint x: 294, endPoint y: 300, distance: 33.3
click at [313, 299] on input "*" at bounding box center [328, 297] width 54 height 23
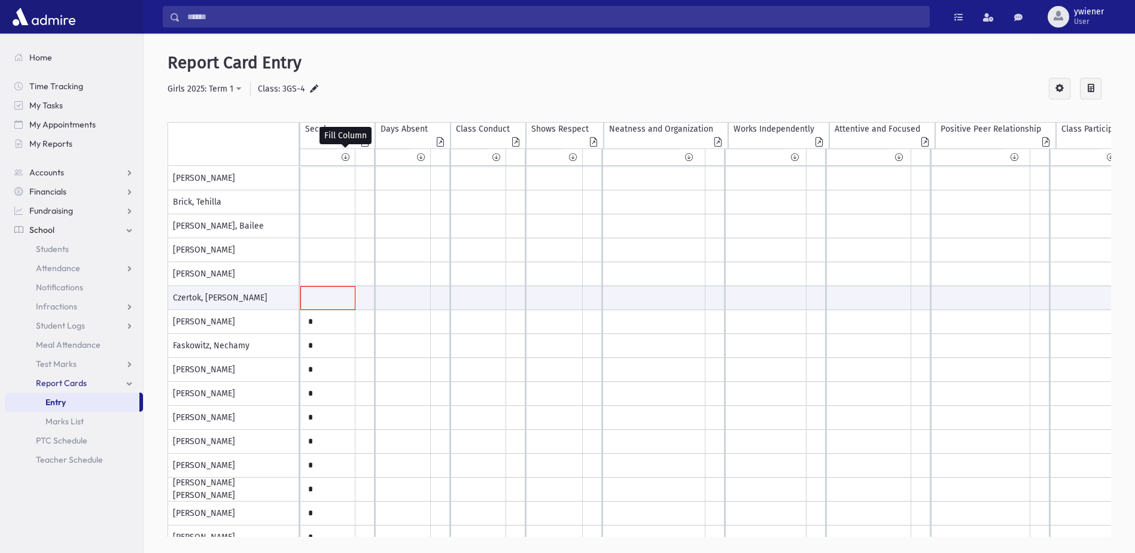
click at [346, 160] on icon at bounding box center [346, 157] width 8 height 9
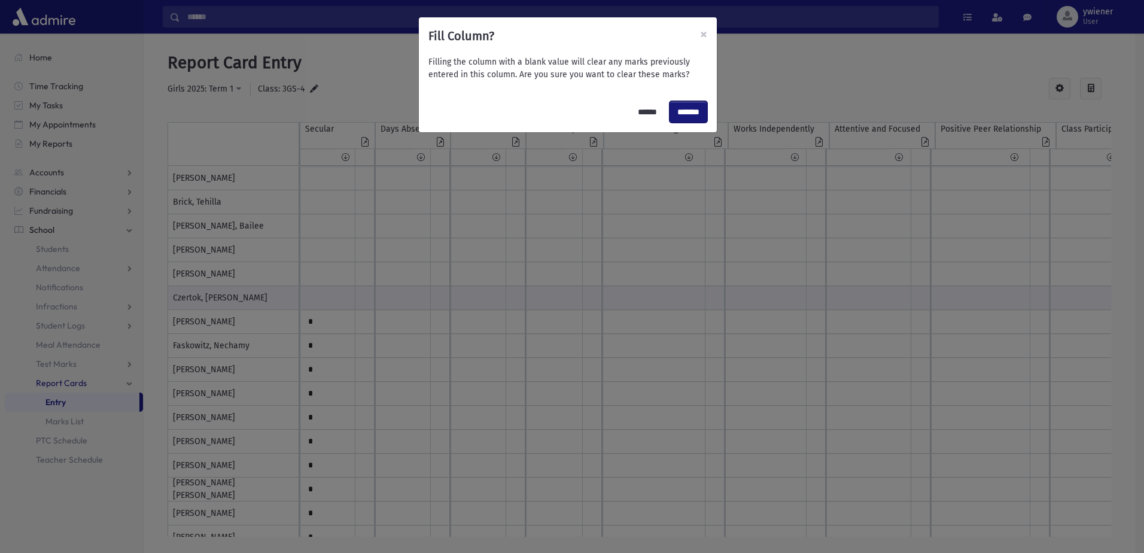
click at [678, 119] on input "*******" at bounding box center [689, 112] width 38 height 22
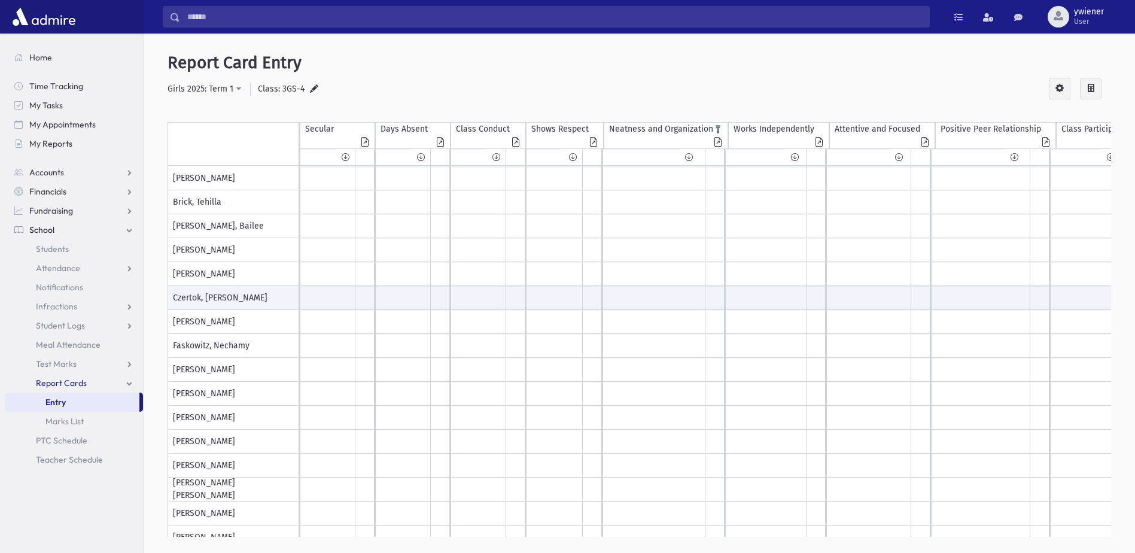
click at [718, 128] on icon "Isolate" at bounding box center [718, 129] width 10 height 10
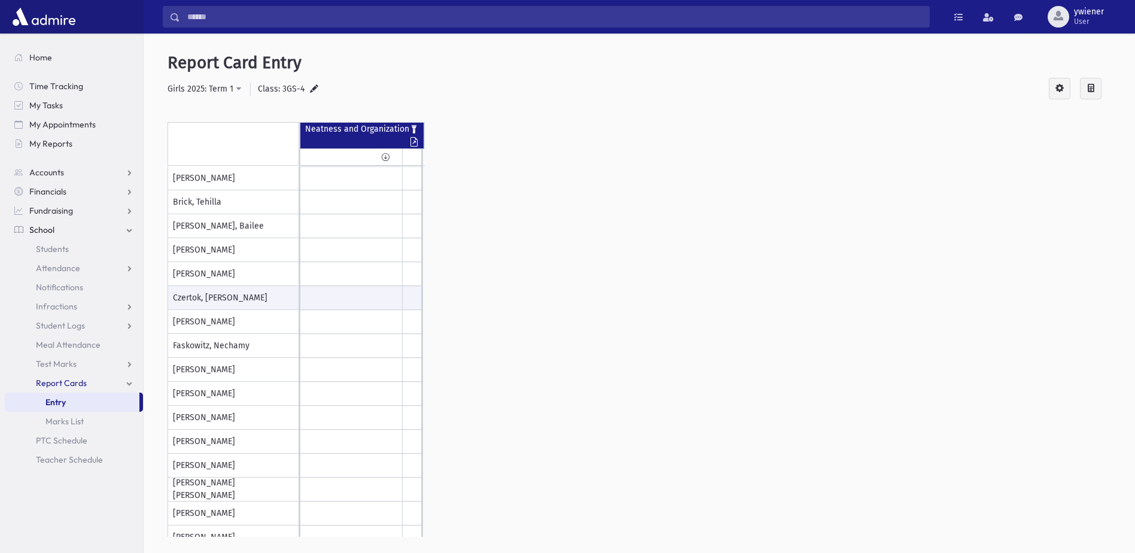
click at [512, 115] on div "Secular Isolate" at bounding box center [640, 138] width 944 height 56
click at [80, 403] on link "Entry" at bounding box center [72, 402] width 135 height 19
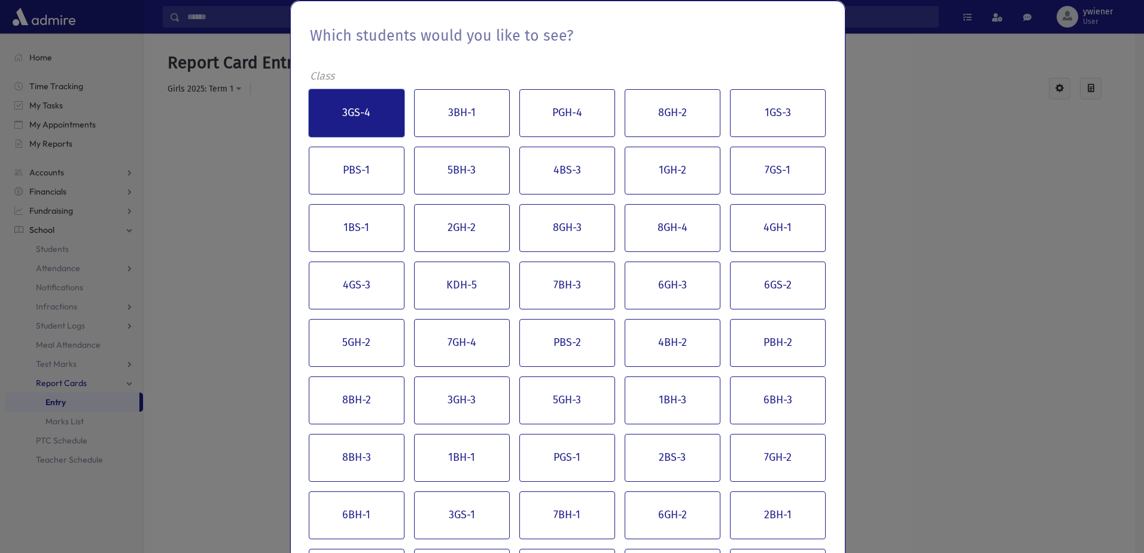
click at [351, 124] on button "3GS-4" at bounding box center [357, 113] width 96 height 48
